Goal: Task Accomplishment & Management: Manage account settings

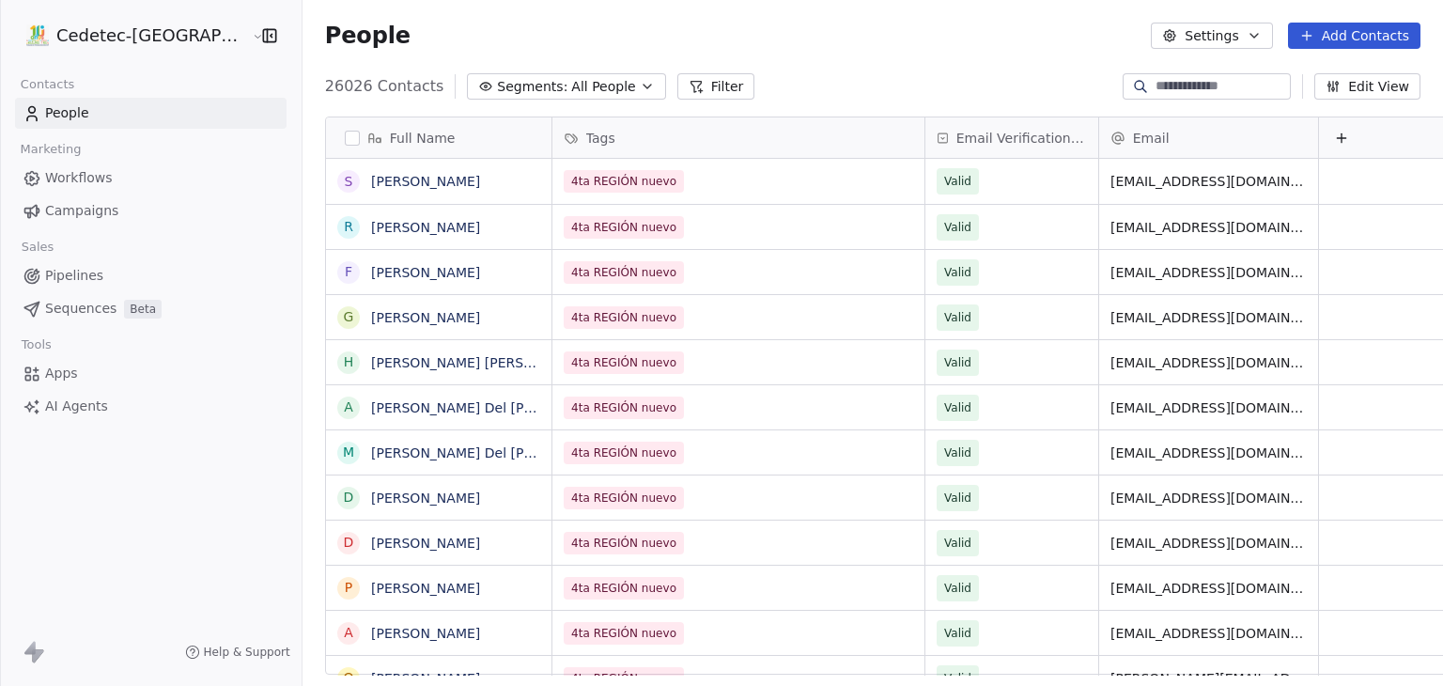
scroll to position [588, 1174]
click at [68, 209] on span "Campaigns" at bounding box center [81, 211] width 73 height 20
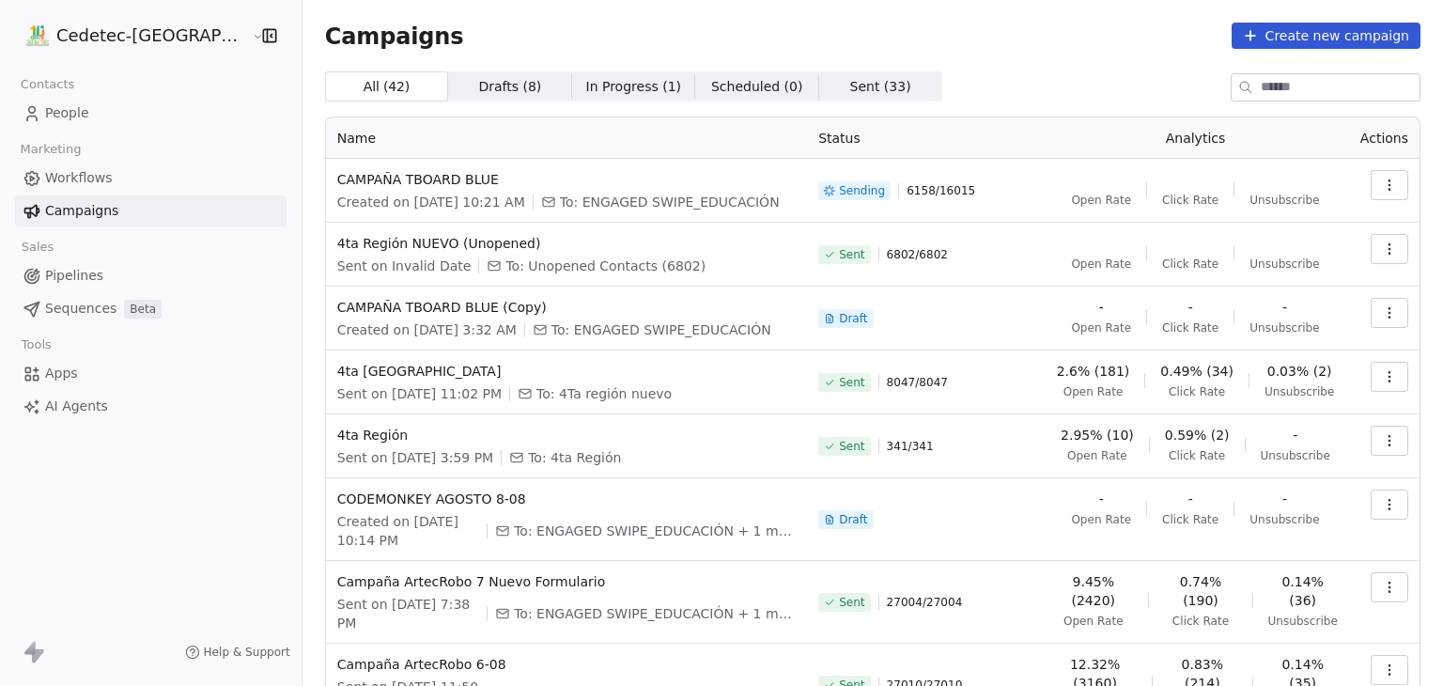
click at [109, 39] on html "Cedetec-[GEOGRAPHIC_DATA] Contacts People Marketing Workflows Campaigns Sales P…" at bounding box center [721, 343] width 1443 height 686
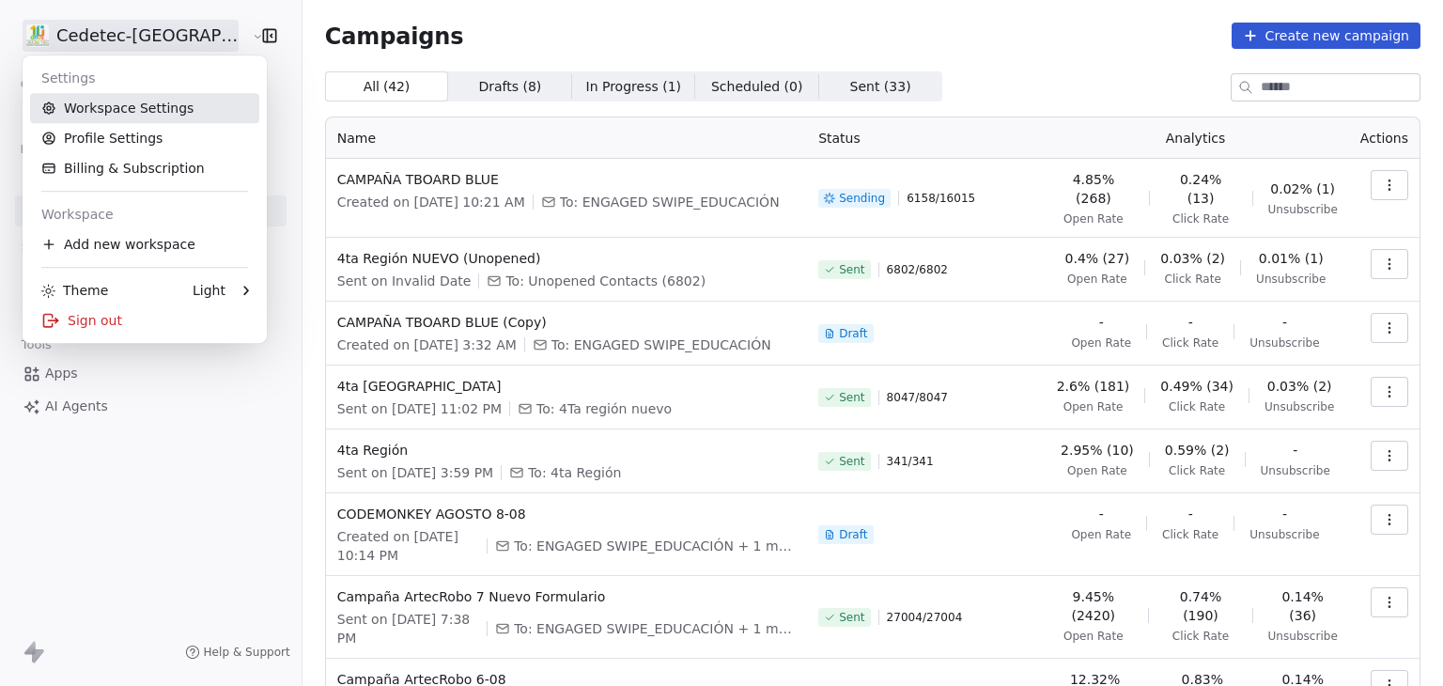
click at [127, 114] on link "Workspace Settings" at bounding box center [144, 108] width 229 height 30
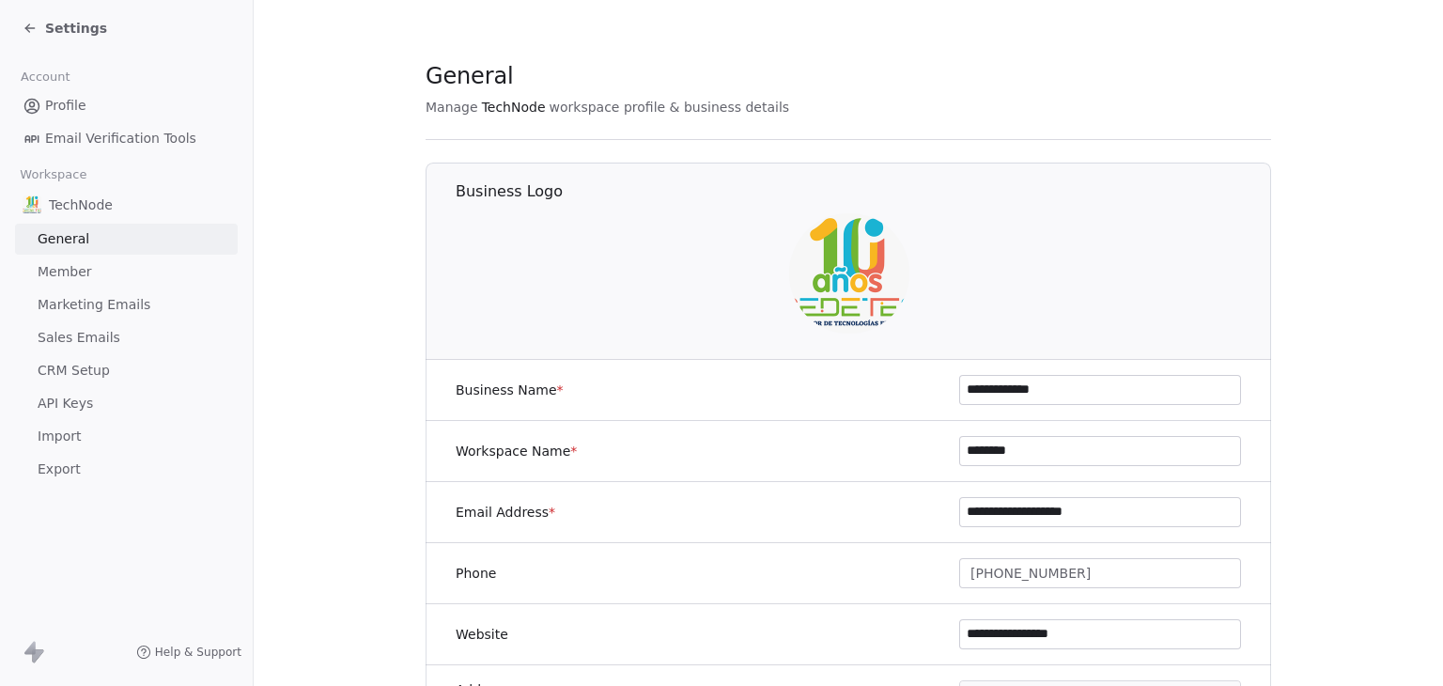
click at [139, 298] on span "Marketing Emails" at bounding box center [94, 305] width 113 height 20
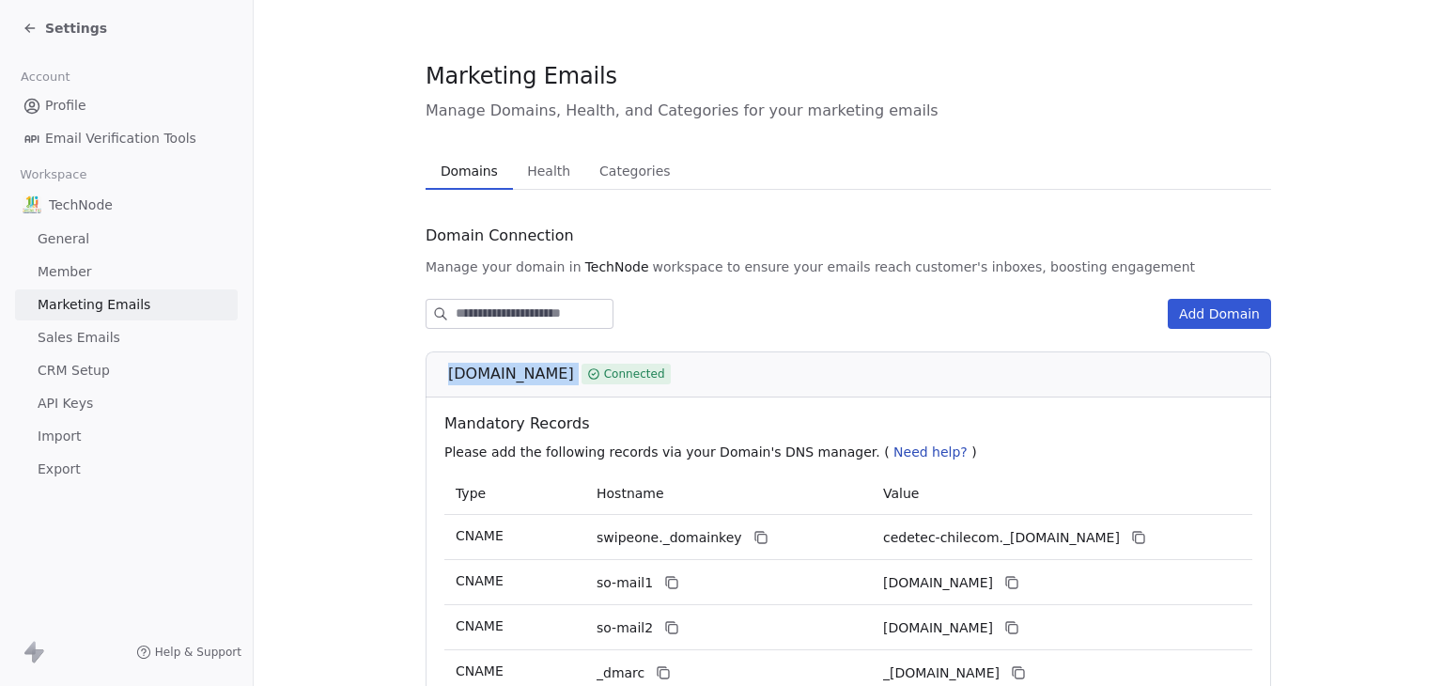
drag, startPoint x: 442, startPoint y: 377, endPoint x: 572, endPoint y: 380, distance: 130.6
click at [572, 380] on div "cedetec-chile.com Connected" at bounding box center [854, 374] width 813 height 23
copy div "cedetec-chile.com"
click at [83, 27] on span "Settings" at bounding box center [76, 28] width 62 height 19
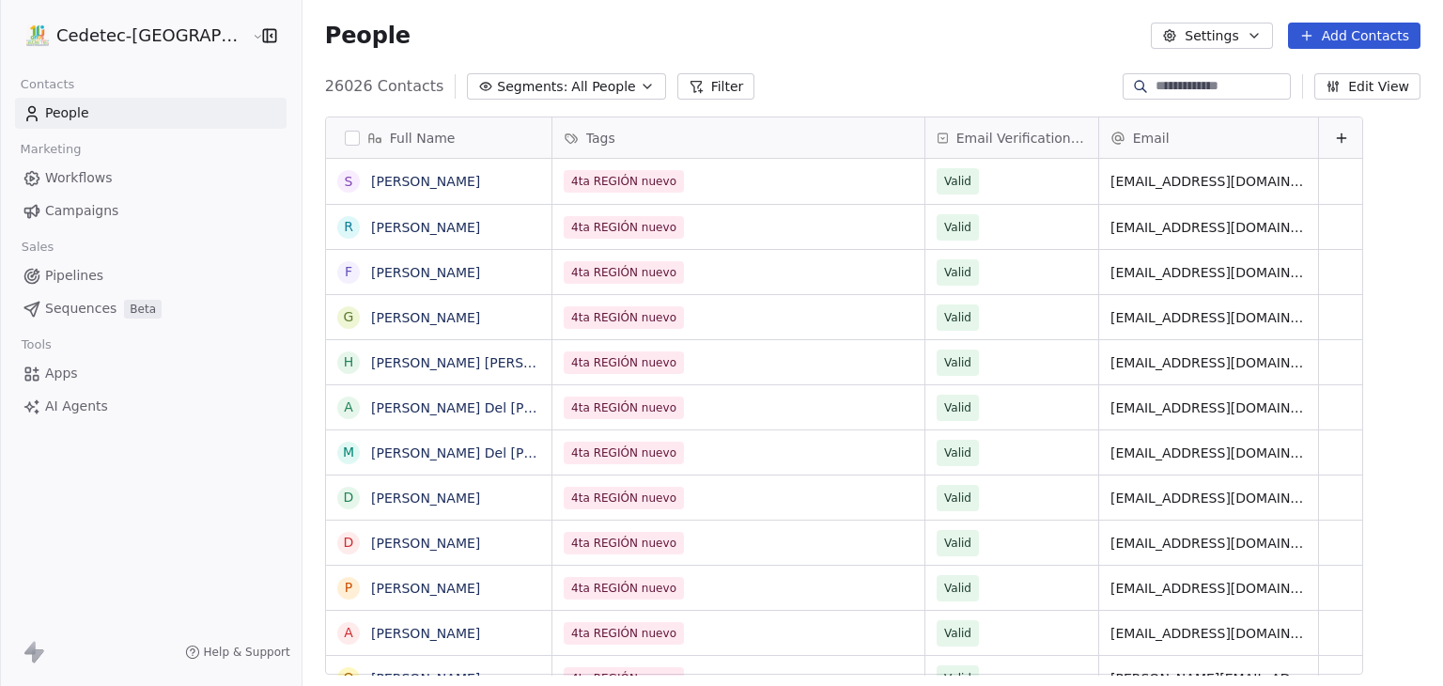
scroll to position [588, 1174]
click at [83, 27] on html "Cedetec-Chile Contacts People Marketing Workflows Campaigns Sales Pipelines Seq…" at bounding box center [721, 343] width 1443 height 686
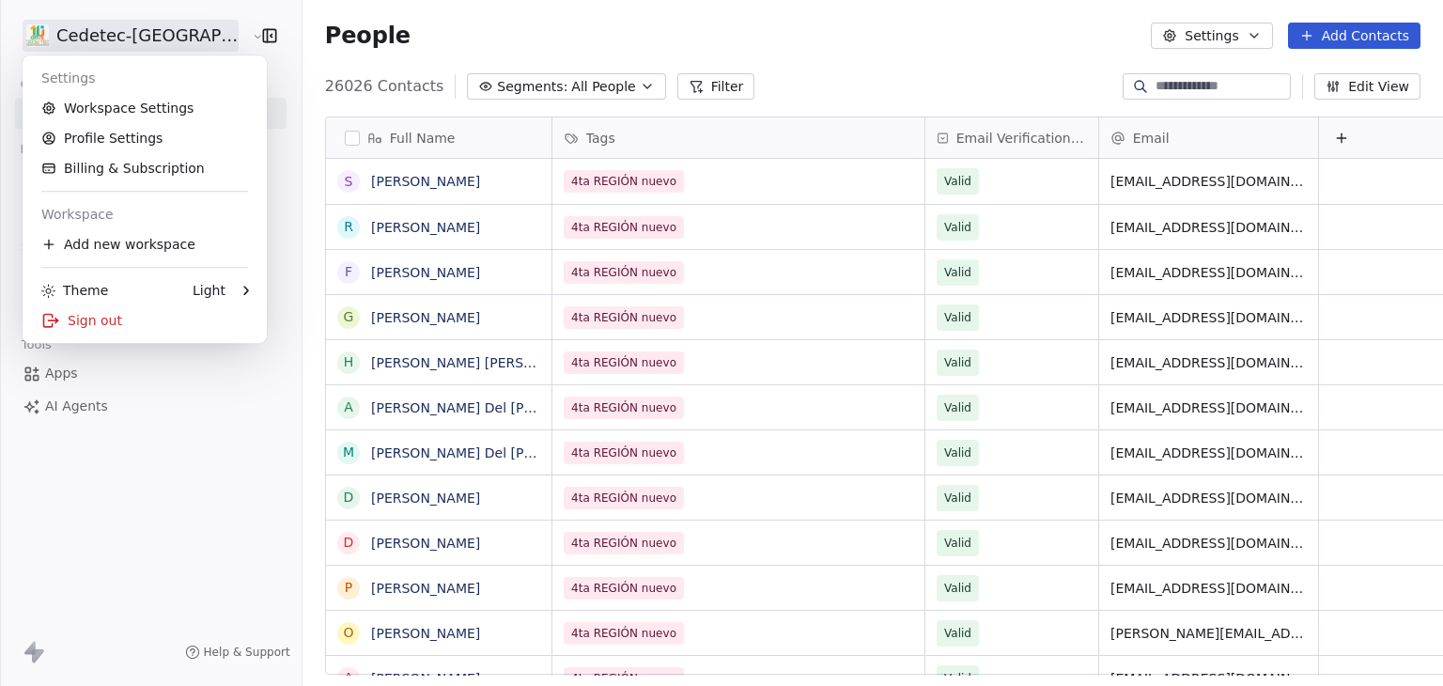
click at [521, 10] on html "Cedetec-Chile Contacts People Marketing Workflows Campaigns Sales Pipelines Seq…" at bounding box center [721, 343] width 1443 height 686
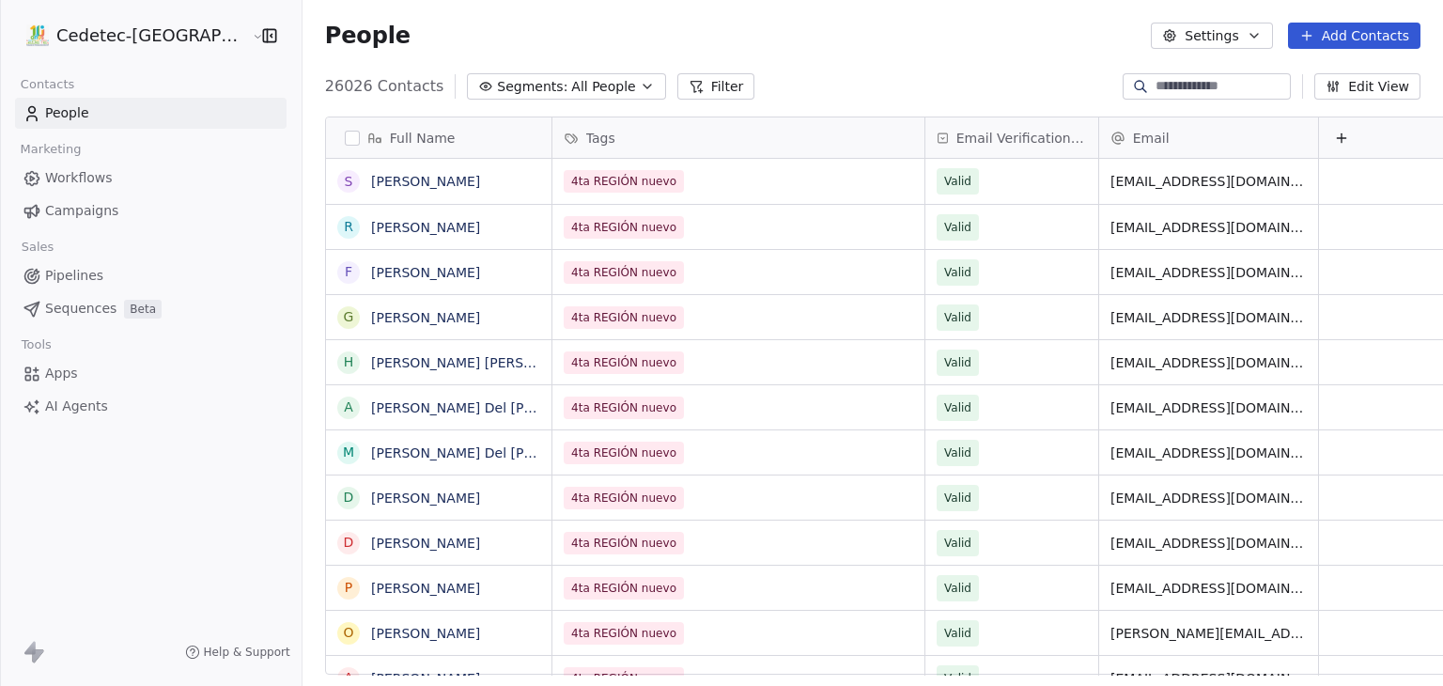
click at [180, 39] on html "Cedetec-Chile Contacts People Marketing Workflows Campaigns Sales Pipelines Seq…" at bounding box center [721, 343] width 1443 height 686
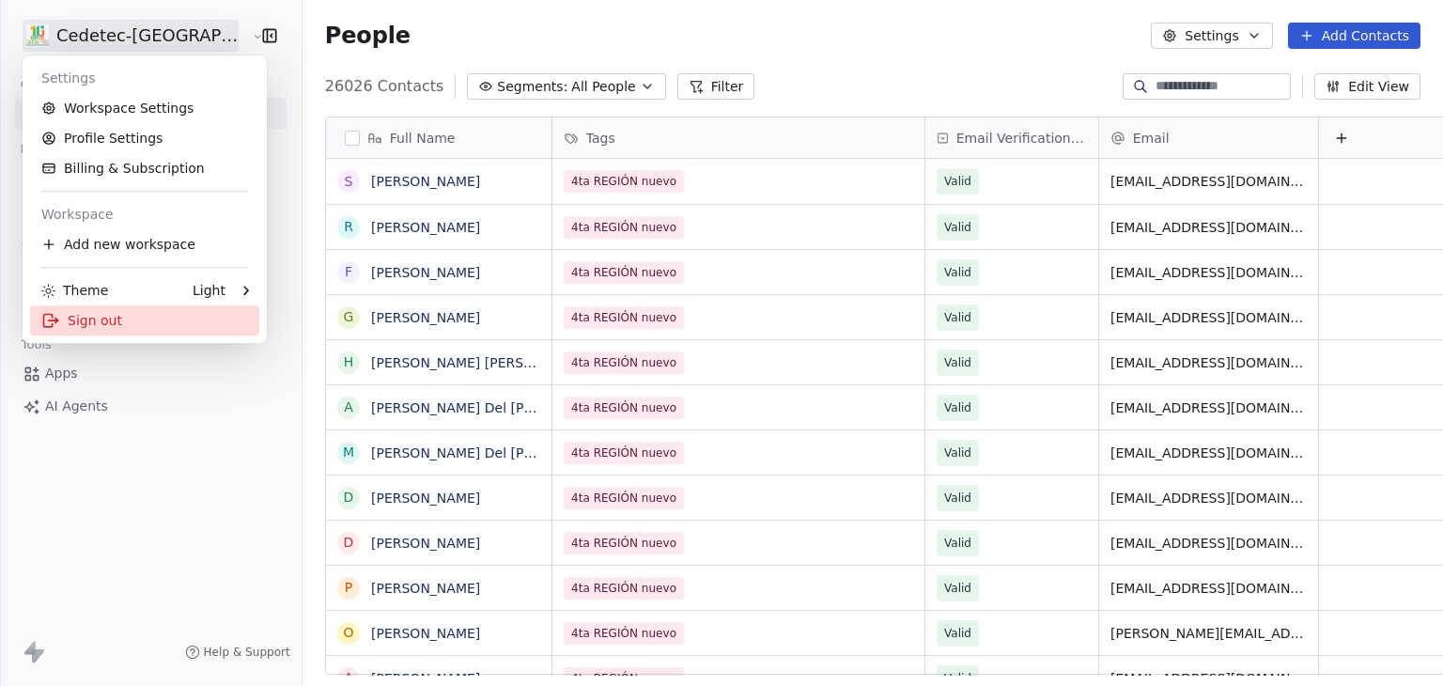
click at [83, 328] on div "Sign out" at bounding box center [144, 320] width 229 height 30
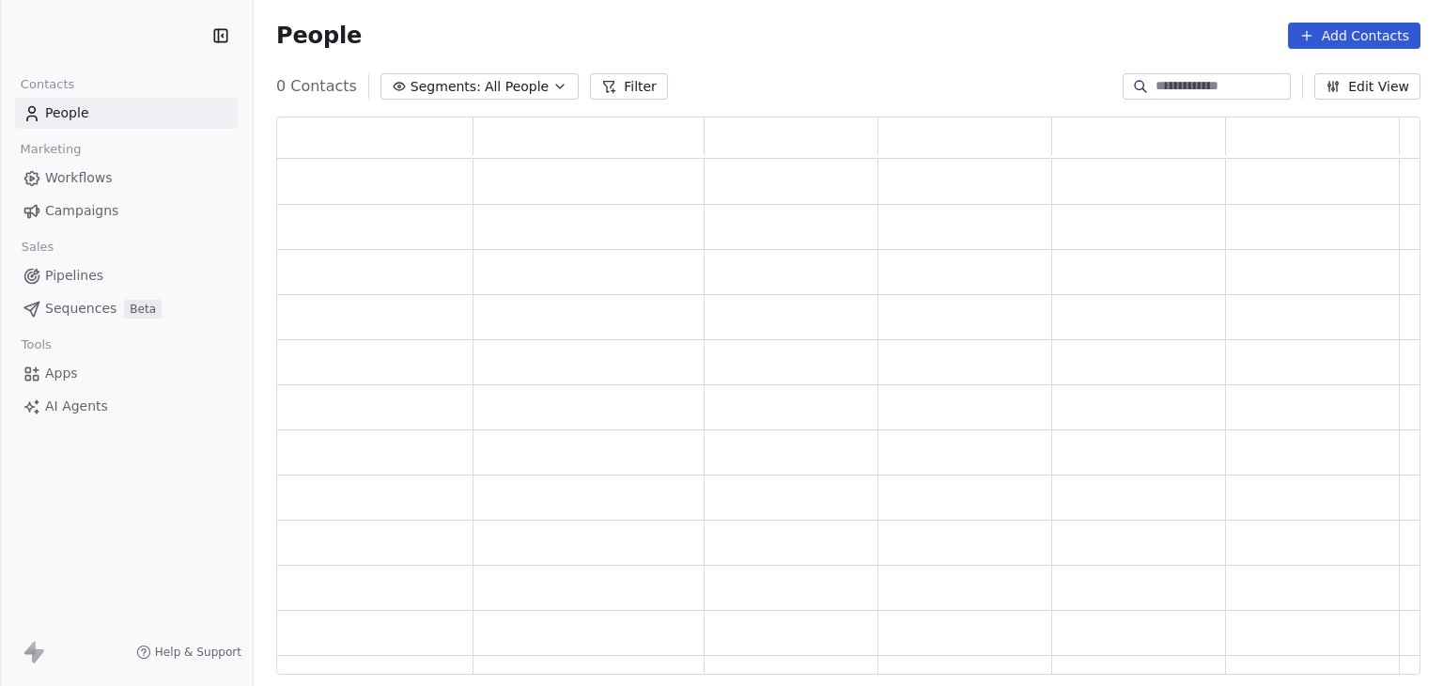
scroll to position [543, 1129]
